Goal: Task Accomplishment & Management: Manage account settings

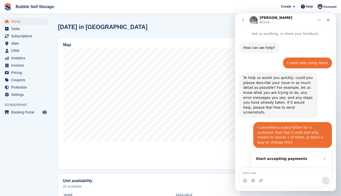
scroll to position [247, 0]
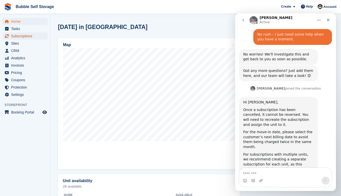
click at [19, 37] on span "Subscriptions" at bounding box center [26, 35] width 30 height 7
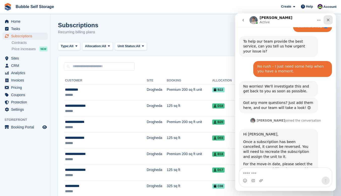
scroll to position [247, 0]
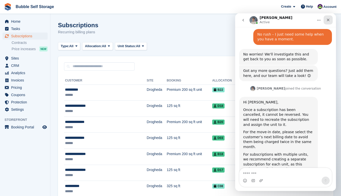
click at [328, 17] on div "Close" at bounding box center [327, 19] width 9 height 9
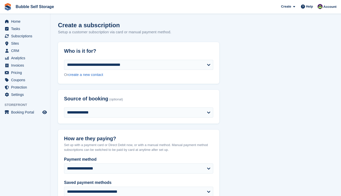
select select "*****"
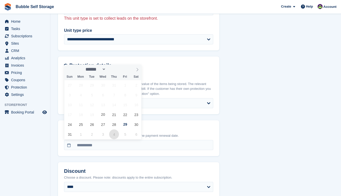
scroll to position [327, 0]
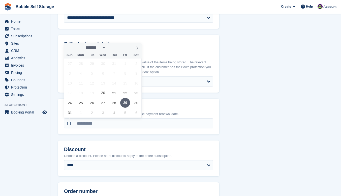
click at [126, 102] on span "29" at bounding box center [125, 103] width 10 height 10
click at [110, 149] on h2 "Discount" at bounding box center [138, 149] width 149 height 6
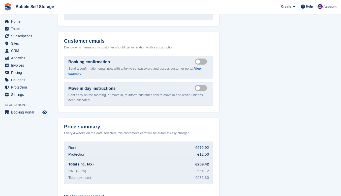
scroll to position [627, 0]
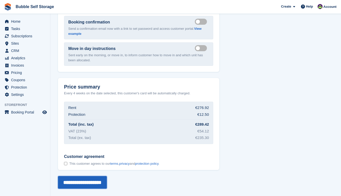
click at [82, 180] on input "**********" at bounding box center [82, 182] width 49 height 13
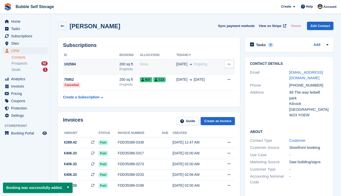
click at [230, 64] on button at bounding box center [228, 64] width 9 height 8
click at [119, 65] on div "200 sq ft" at bounding box center [129, 63] width 20 height 5
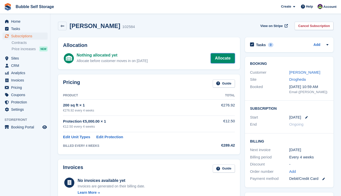
click at [224, 57] on link "Allocate" at bounding box center [223, 58] width 24 height 10
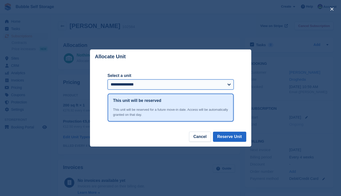
click at [162, 85] on select "**********" at bounding box center [171, 84] width 126 height 10
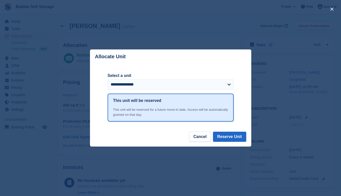
click at [218, 32] on div "close" at bounding box center [170, 98] width 341 height 196
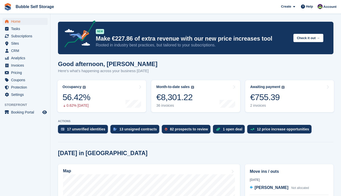
scroll to position [201, 0]
